Goal: Participate in discussion: Participate in discussion

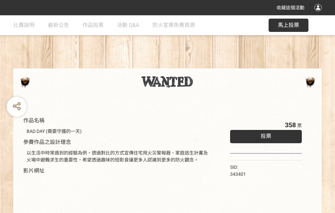
click at [319, 14] on div "收藏這個活動" at bounding box center [167, 7] width 335 height 15
click at [207, 65] on div "作品名稱 BAD DAY (需要守護的一天) 參賽作品之設計理念 以生活中時常遇到的經驗為例，透過對比的方式宣傳住宅用火災警報器、家庭逃生計畫及火場中避難求生…" at bounding box center [167, 154] width 335 height 279
click at [264, 134] on span "投票" at bounding box center [265, 136] width 11 height 6
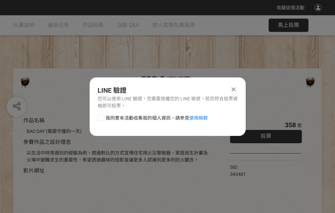
click at [100, 116] on div at bounding box center [101, 117] width 7 height 7
checkbox input "true"
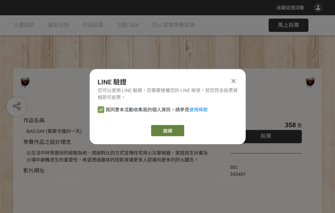
click at [167, 130] on link "繼續" at bounding box center [167, 130] width 33 height 11
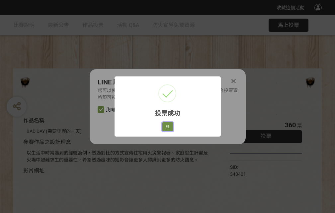
click at [166, 125] on button "好" at bounding box center [167, 126] width 11 height 9
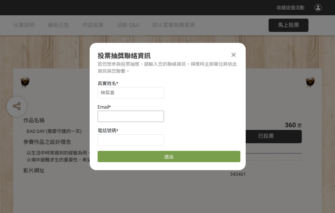
click at [133, 116] on input at bounding box center [131, 115] width 66 height 11
type input "[EMAIL_ADDRESS][DOMAIN_NAME]"
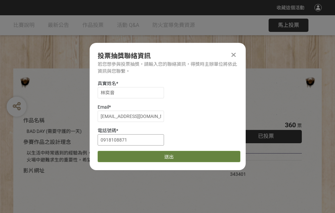
type input "0918108871"
click at [116, 154] on button "送出" at bounding box center [169, 156] width 143 height 11
